Goal: Task Accomplishment & Management: Manage account settings

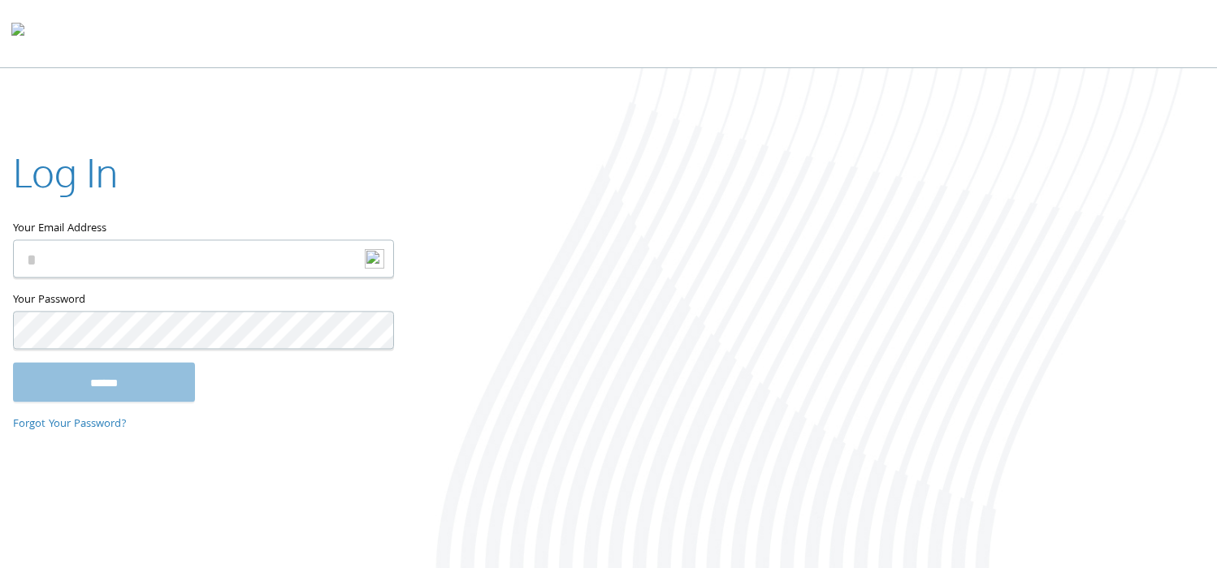
click at [133, 248] on input "Your Email Address" at bounding box center [203, 259] width 381 height 38
type input "**********"
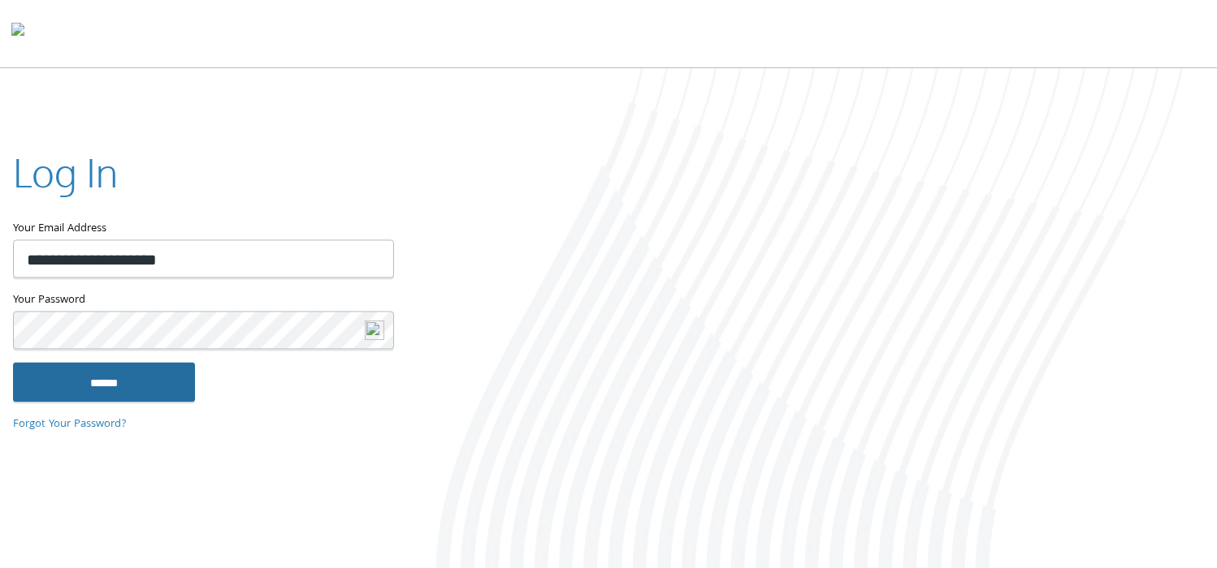
click at [13, 363] on input "******" at bounding box center [104, 382] width 182 height 39
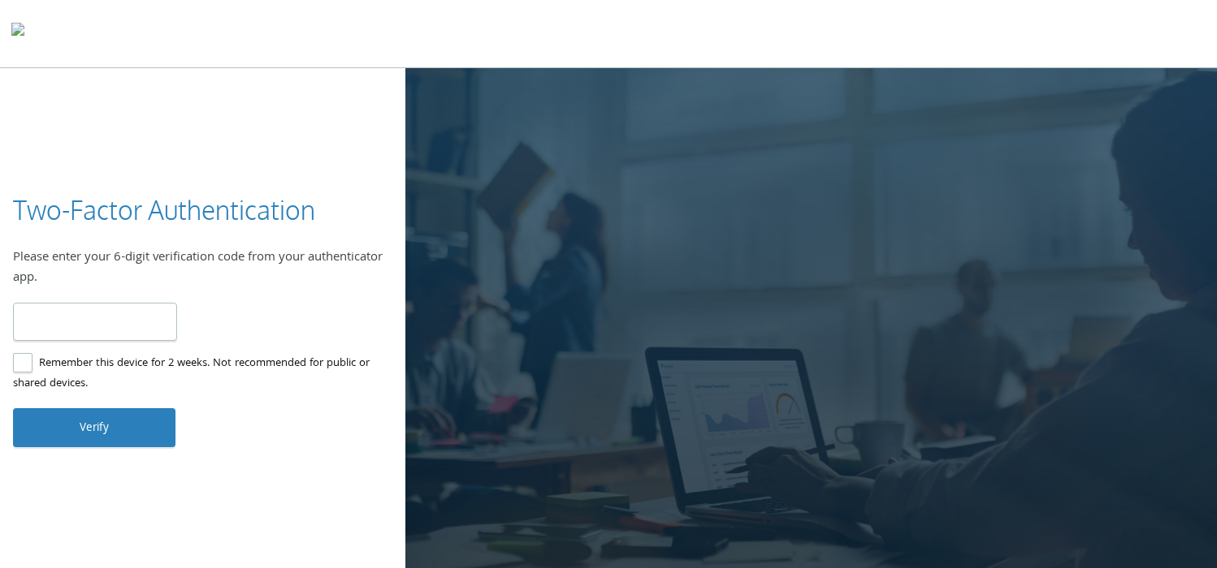
type input "******"
